Goal: Task Accomplishment & Management: Manage account settings

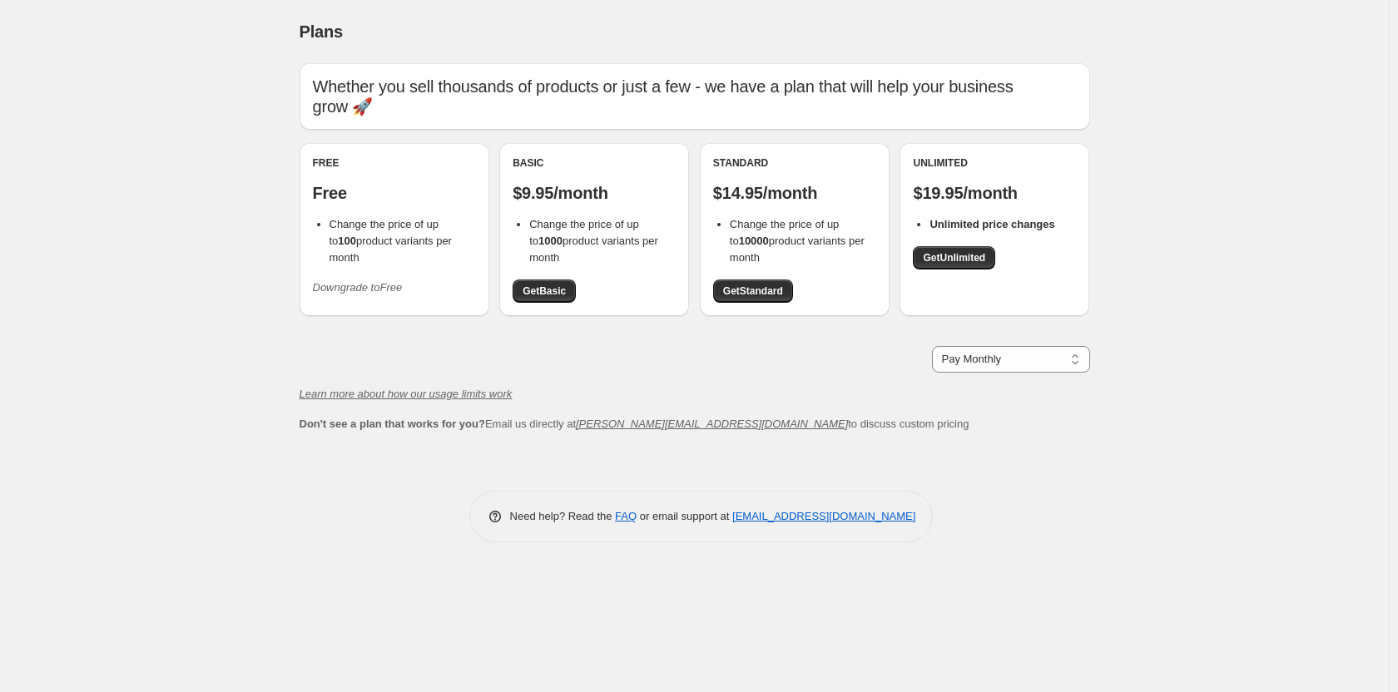
click at [374, 281] on icon "Downgrade to Free" at bounding box center [358, 287] width 90 height 12
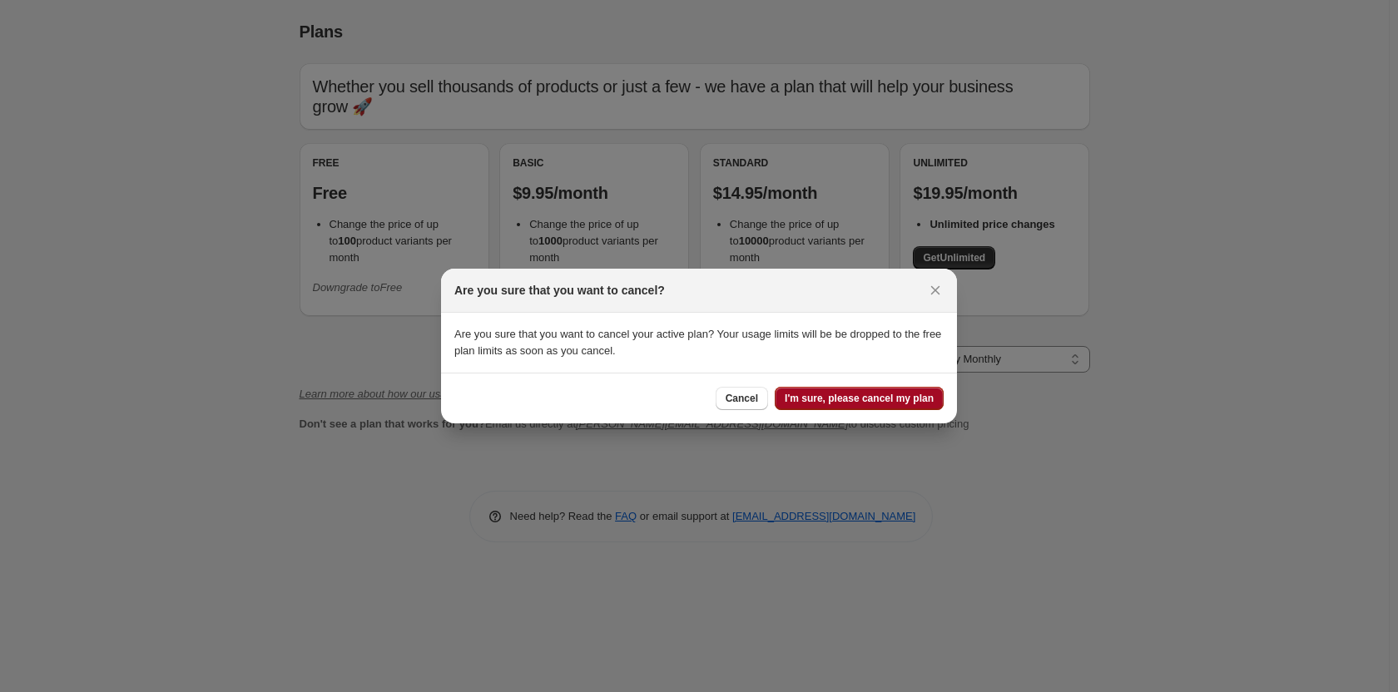
click at [814, 394] on span "I'm sure, please cancel my plan" at bounding box center [859, 398] width 149 height 13
